Goal: Information Seeking & Learning: Understand process/instructions

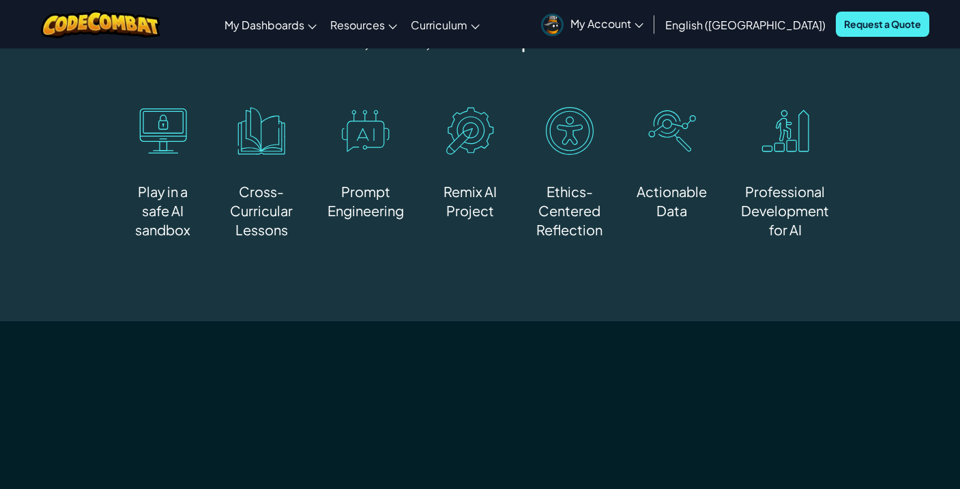
scroll to position [845, 0]
click at [173, 126] on img at bounding box center [163, 132] width 48 height 48
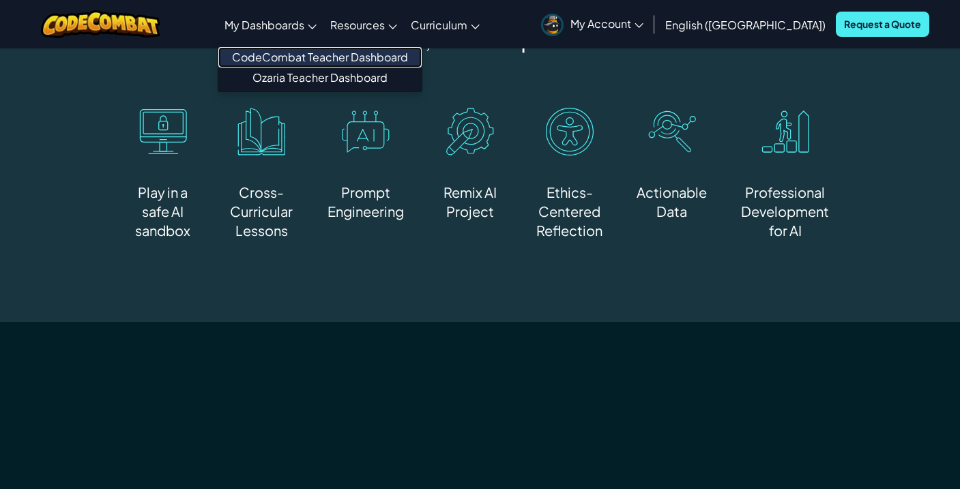
click at [341, 59] on link "CodeCombat Teacher Dashboard" at bounding box center [319, 57] width 203 height 20
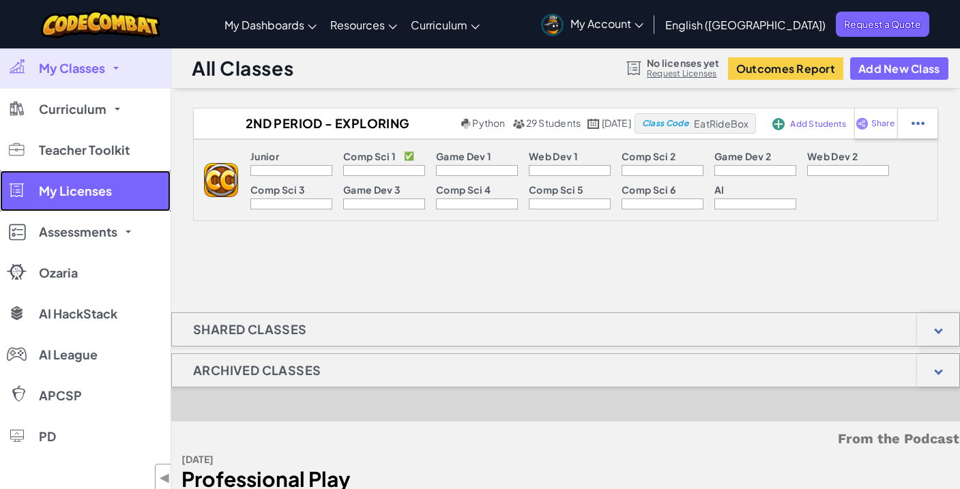
click at [112, 198] on link "My Licenses" at bounding box center [85, 191] width 171 height 41
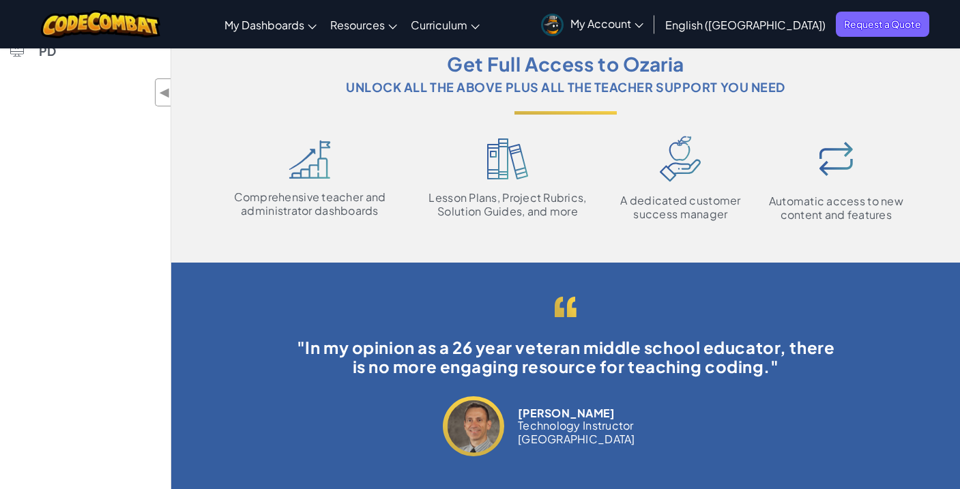
scroll to position [385, 0]
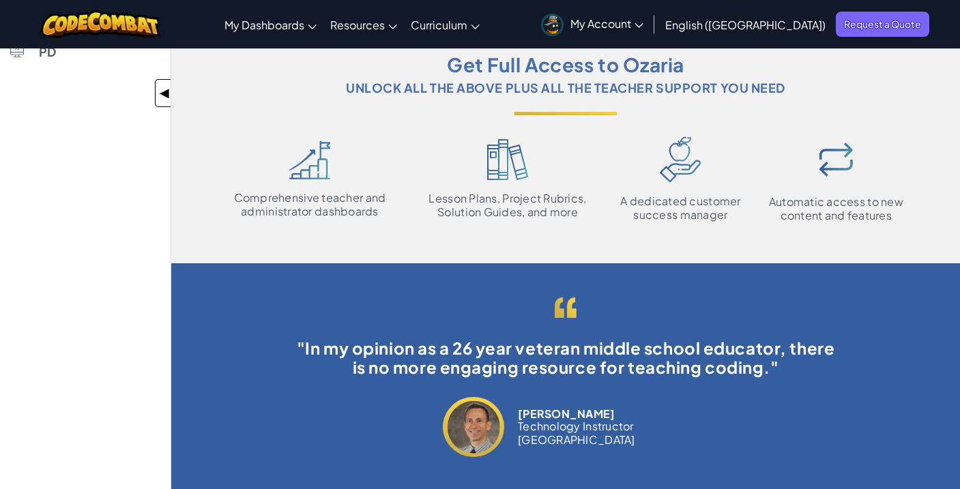
click at [157, 96] on div "◀ ▶" at bounding box center [163, 93] width 16 height 28
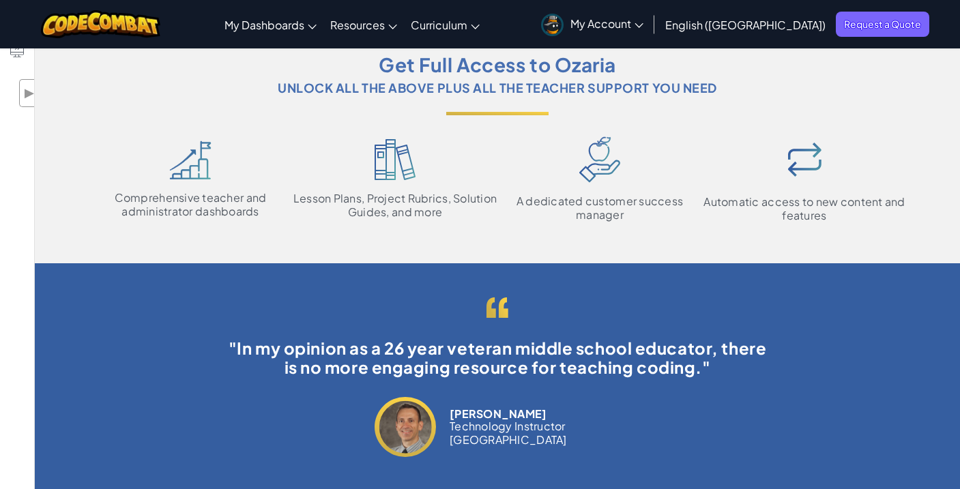
click at [17, 153] on div "My Classes All Classes 2nd Period - Exploring Computer Science Curriculum CodeC…" at bounding box center [480, 178] width 960 height 1030
click at [644, 25] on span "My Account" at bounding box center [607, 23] width 73 height 14
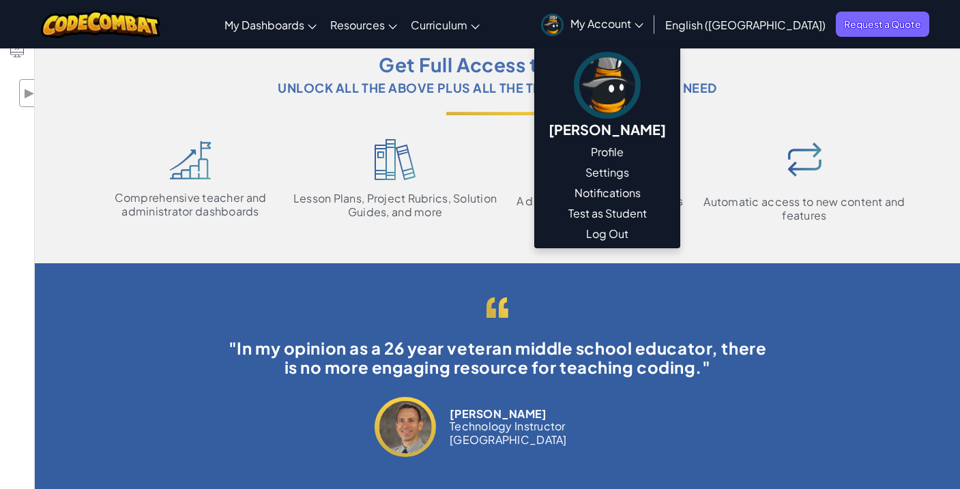
click at [336, 105] on div "Get Full Access to Ozaria Unlock all the above plus all the teacher support you…" at bounding box center [497, 140] width 857 height 177
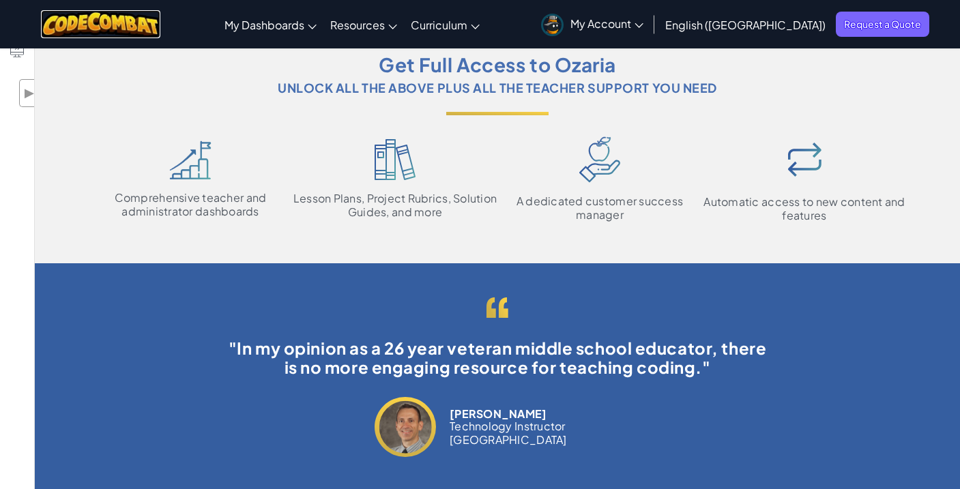
click at [111, 27] on img at bounding box center [100, 24] width 119 height 28
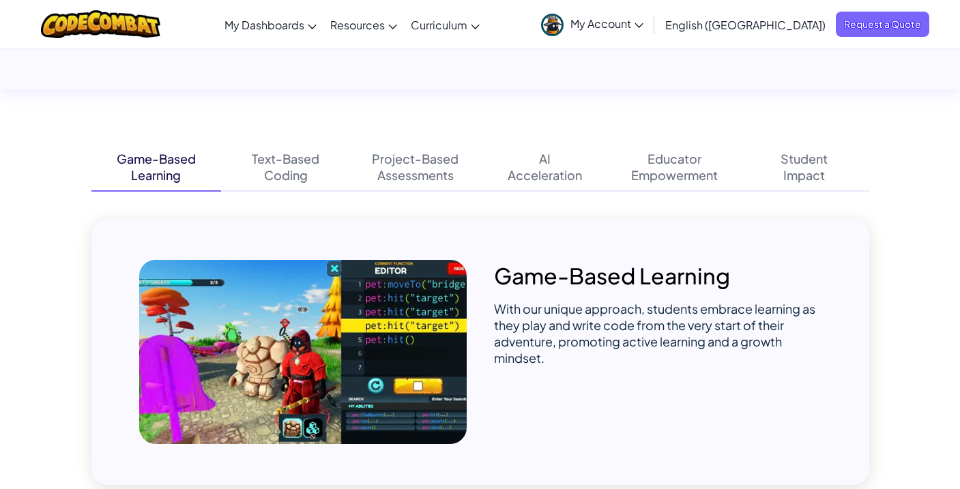
scroll to position [826, 0]
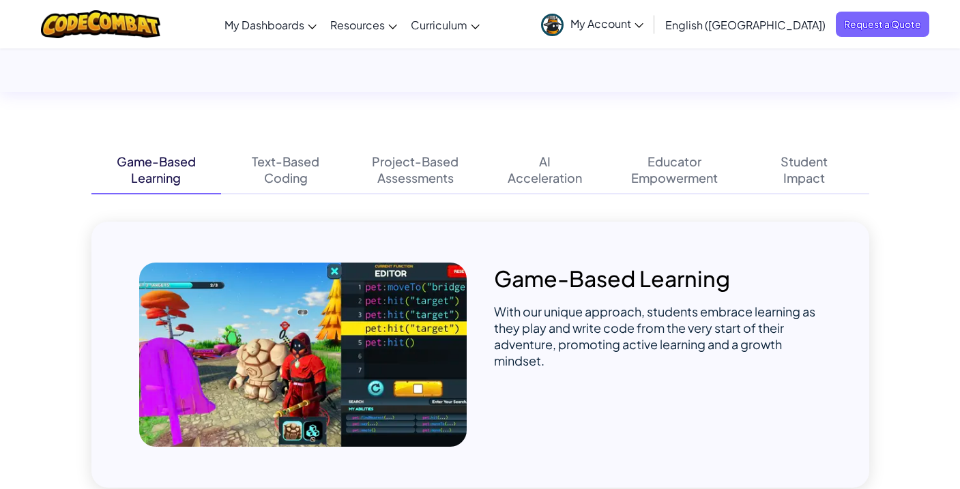
click at [143, 170] on div "Learning" at bounding box center [156, 178] width 50 height 16
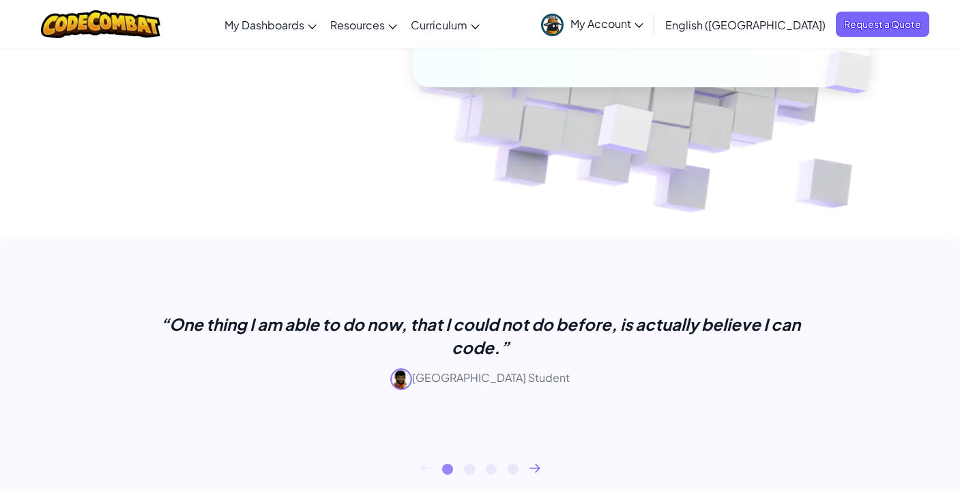
scroll to position [325, 0]
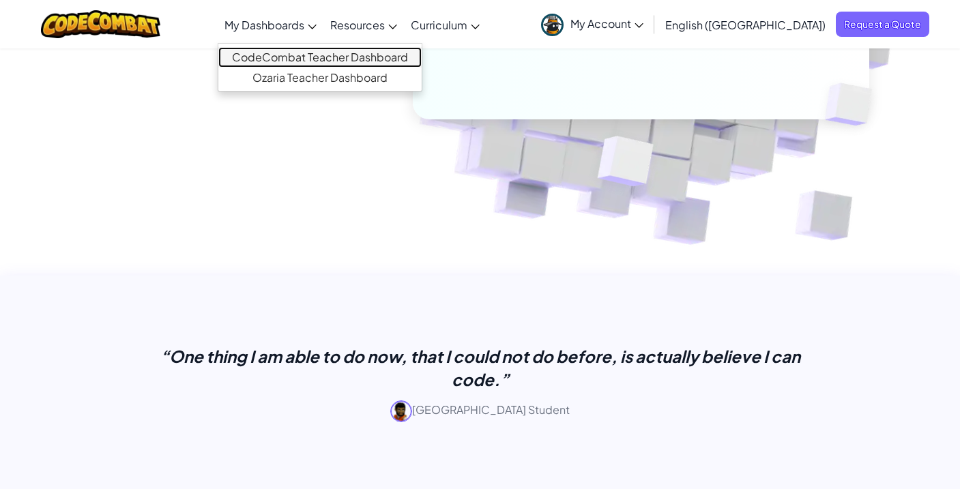
click at [347, 63] on link "CodeCombat Teacher Dashboard" at bounding box center [319, 57] width 203 height 20
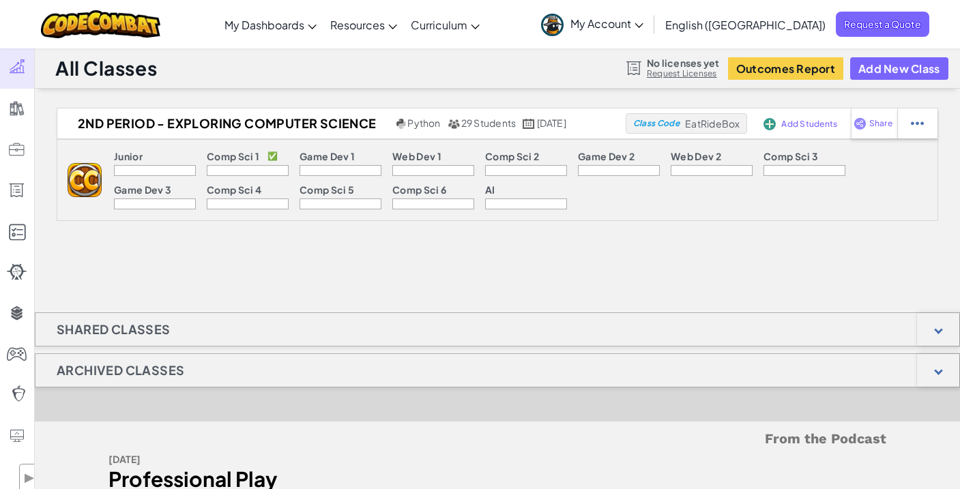
click at [156, 161] on div "Junior" at bounding box center [155, 158] width 82 height 14
click at [102, 173] on div "Junior Comp Sci 1 ✅ Game Dev 1 Web Dev 1 Comp Sci 2 Game Dev 2 Web Dev 2 Comp S…" at bounding box center [520, 180] width 836 height 81
click at [61, 192] on div "Junior Comp Sci 1 ✅ Game Dev 1 Web Dev 1 Comp Sci 2 Game Dev 2 Web Dev 2 Comp S…" at bounding box center [498, 180] width 882 height 82
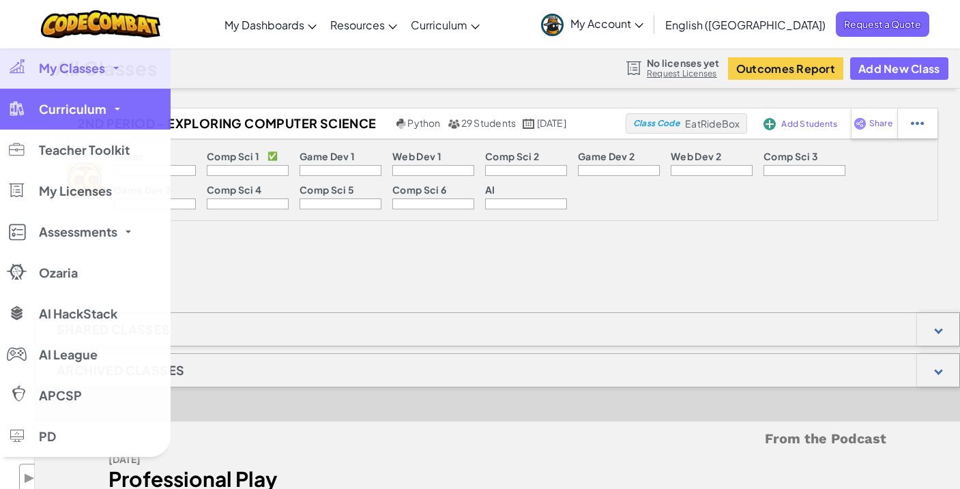
click at [16, 111] on div at bounding box center [17, 108] width 20 height 16
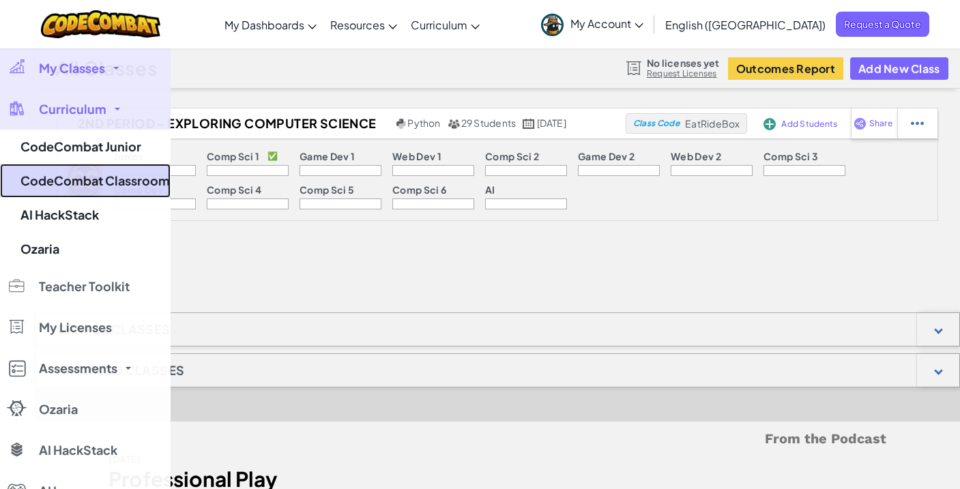
click at [59, 168] on link "CodeCombat Classroom" at bounding box center [85, 181] width 171 height 34
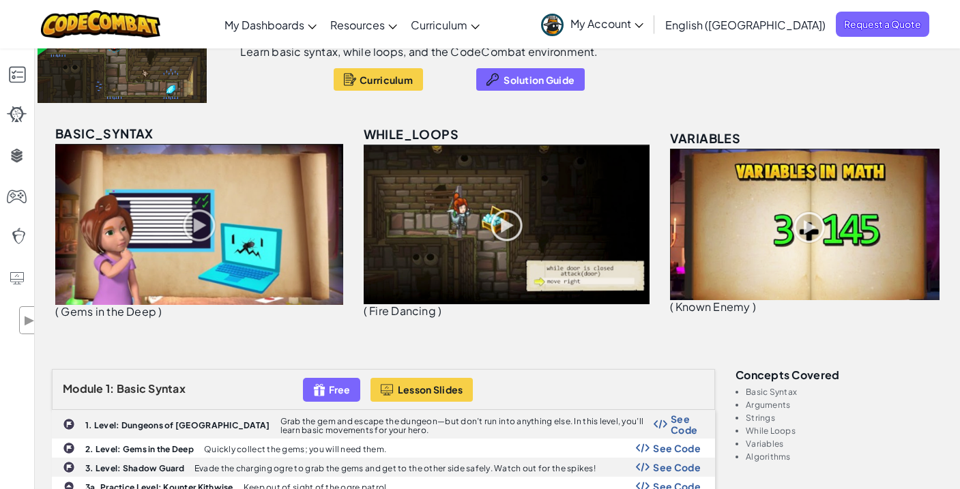
scroll to position [155, 0]
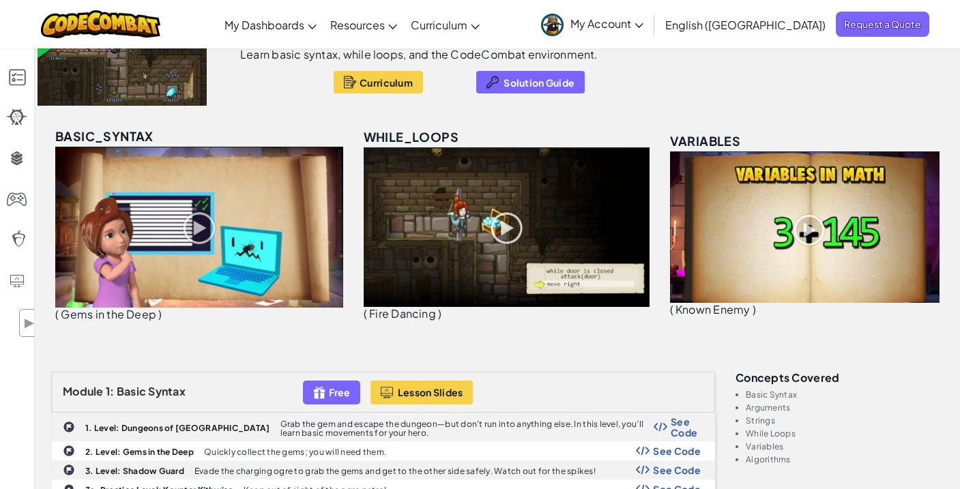
click at [209, 235] on img at bounding box center [199, 227] width 288 height 161
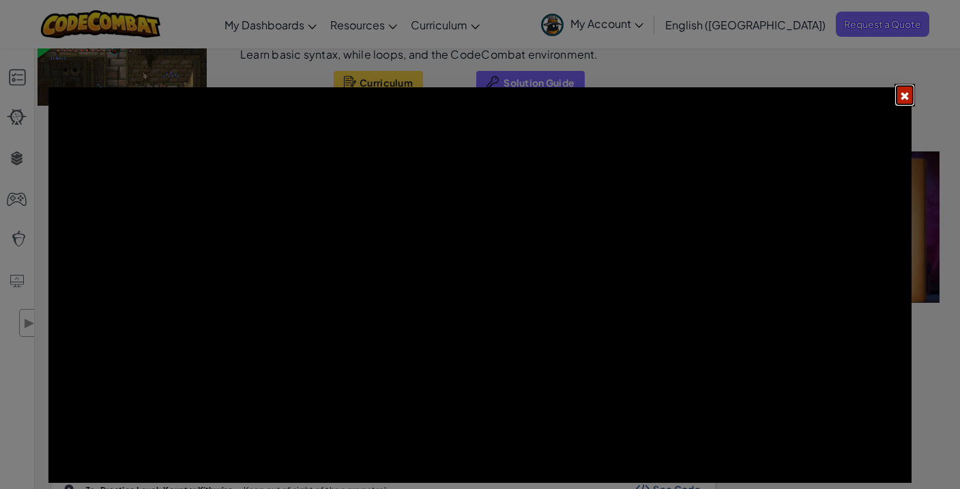
click at [905, 95] on span at bounding box center [905, 96] width 10 height 10
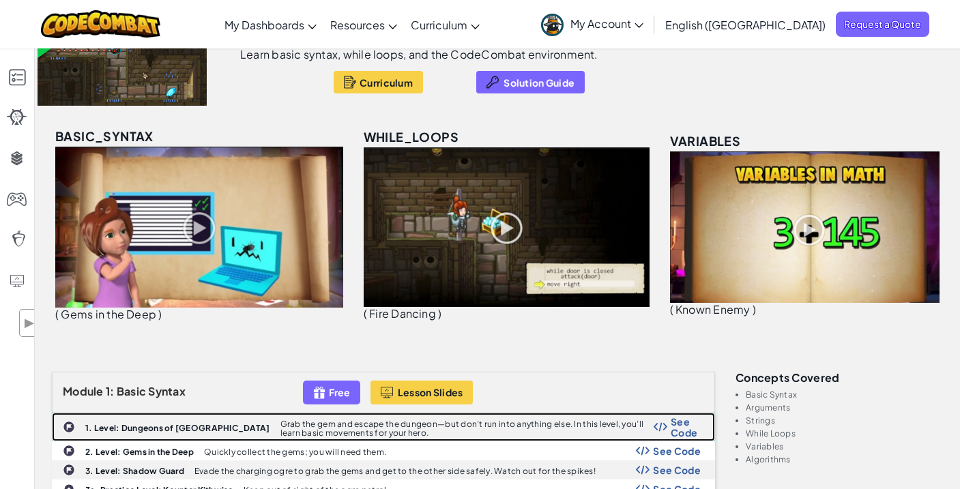
click at [210, 435] on div "1. Level: Dungeons of Kithgard Grab the gem and escape the dungeon—but don’t ru…" at bounding box center [384, 427] width 662 height 27
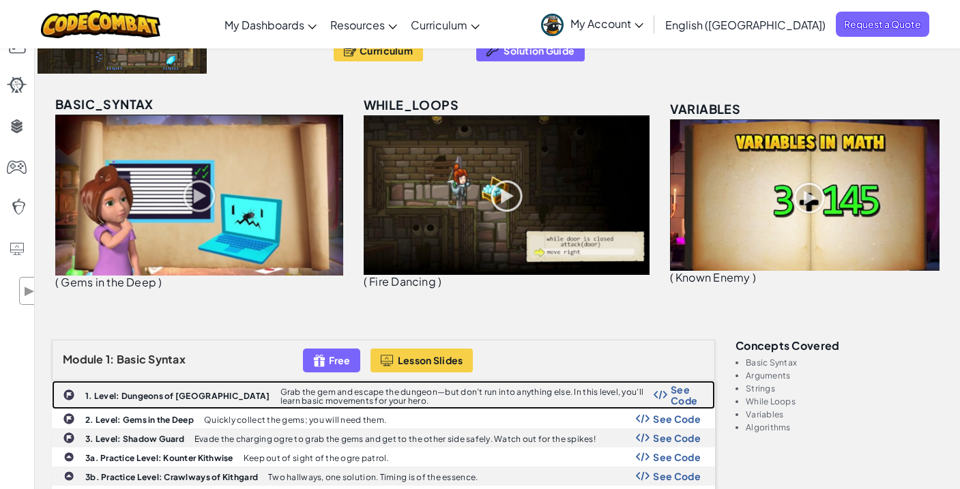
scroll to position [0, 0]
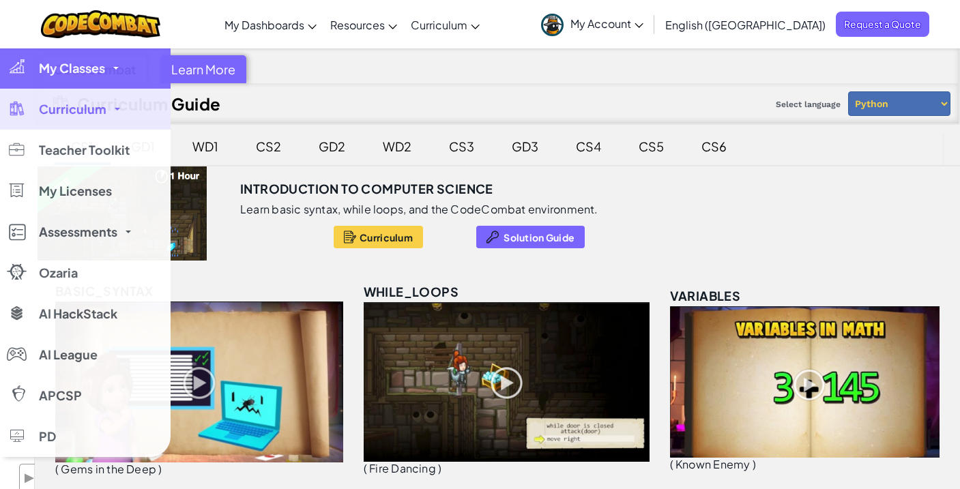
click at [17, 72] on div at bounding box center [17, 67] width 20 height 16
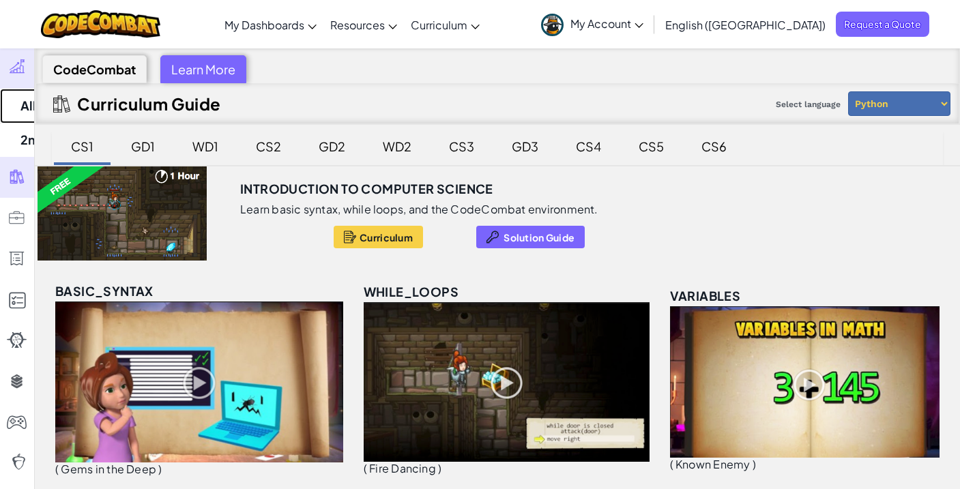
click at [82, 104] on link "All Classes" at bounding box center [85, 106] width 171 height 35
